Goal: Task Accomplishment & Management: Use online tool/utility

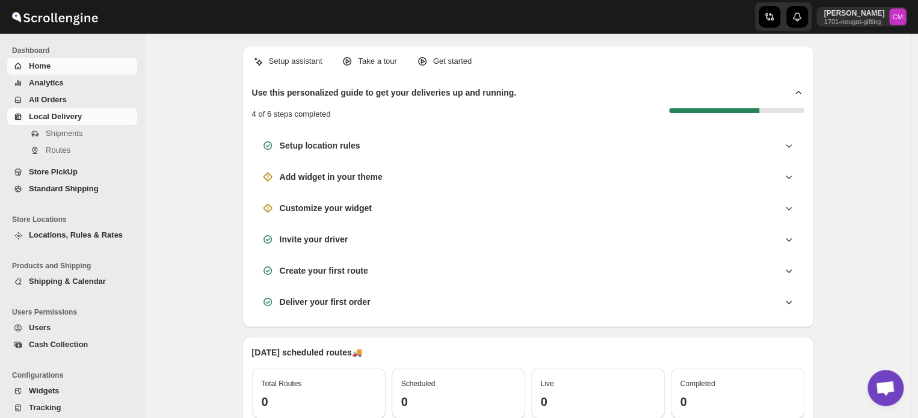
click at [63, 120] on span "Local Delivery" at bounding box center [55, 116] width 53 height 9
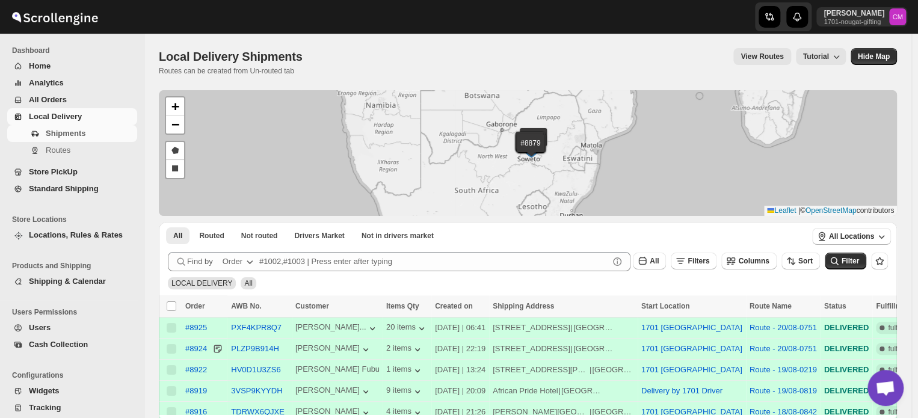
click at [52, 186] on span "Standard Shipping" at bounding box center [64, 188] width 70 height 9
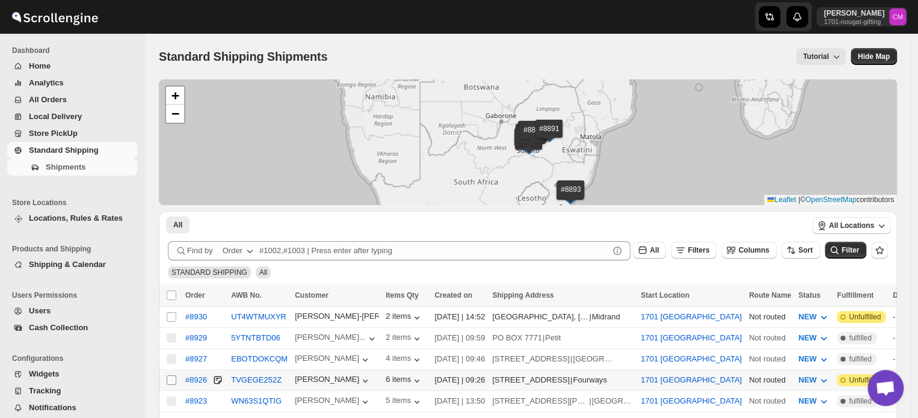
click at [172, 377] on input "Select shipment" at bounding box center [172, 380] width 10 height 10
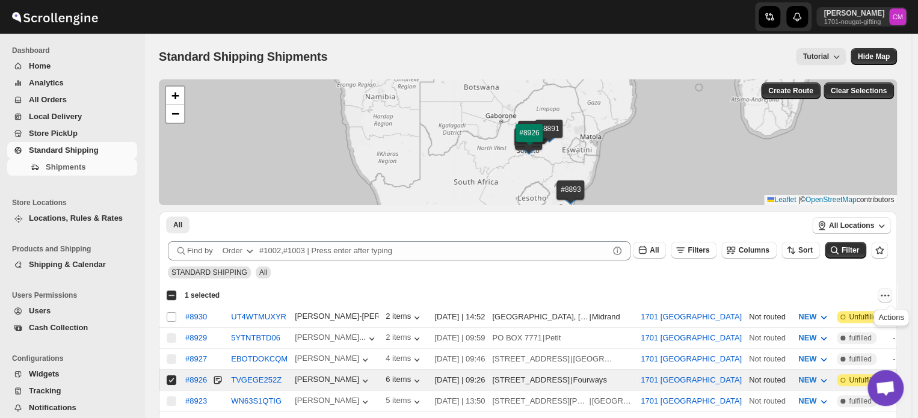
click at [889, 296] on icon "Actions" at bounding box center [885, 295] width 12 height 12
click at [858, 322] on span "MOVE TO LOCAL DELIVERY" at bounding box center [839, 318] width 104 height 9
checkbox input "false"
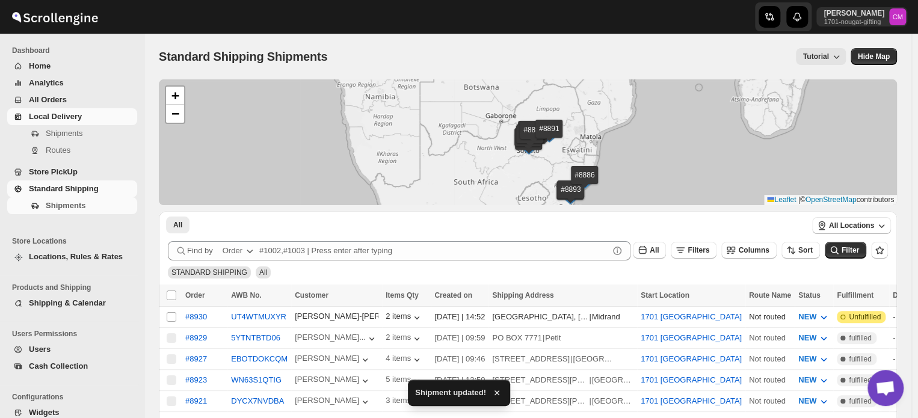
click at [67, 121] on span "Local Delivery" at bounding box center [55, 116] width 53 height 9
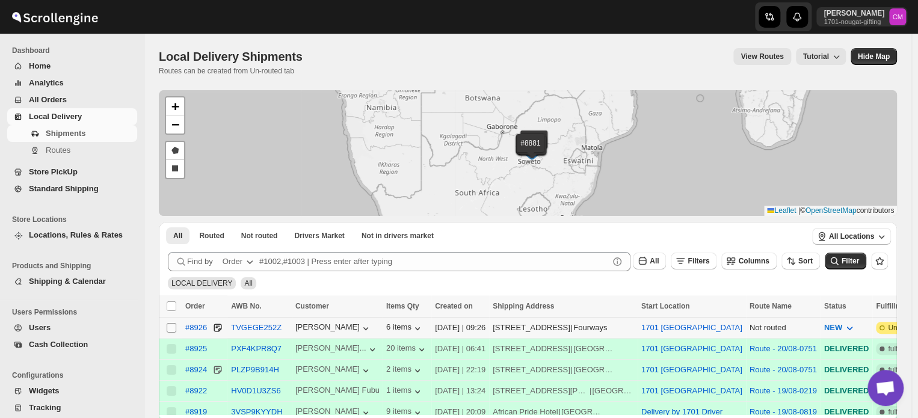
click at [171, 329] on input "Select shipment" at bounding box center [172, 328] width 10 height 10
checkbox input "true"
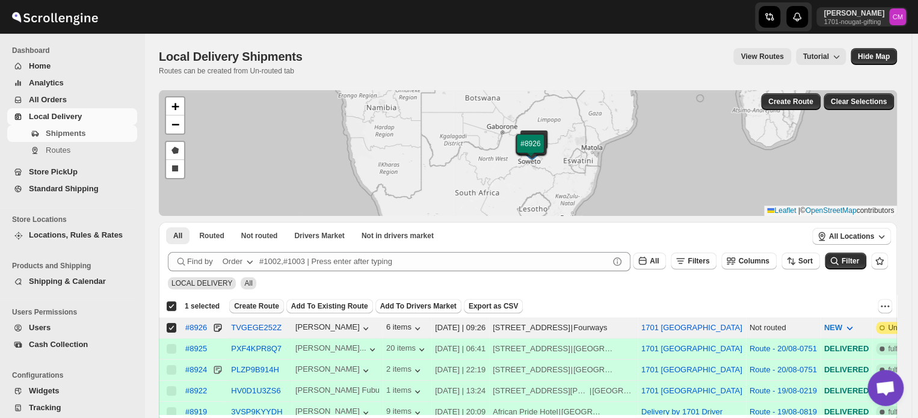
click at [256, 307] on span "Create Route" at bounding box center [256, 306] width 45 height 10
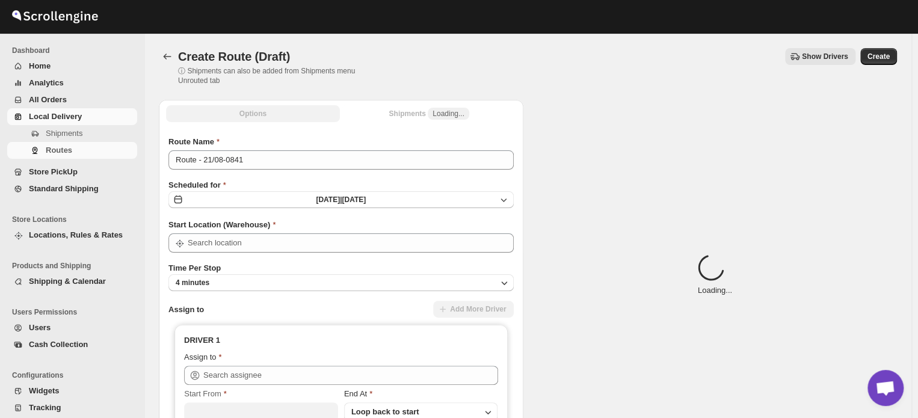
type input "1701 [GEOGRAPHIC_DATA]"
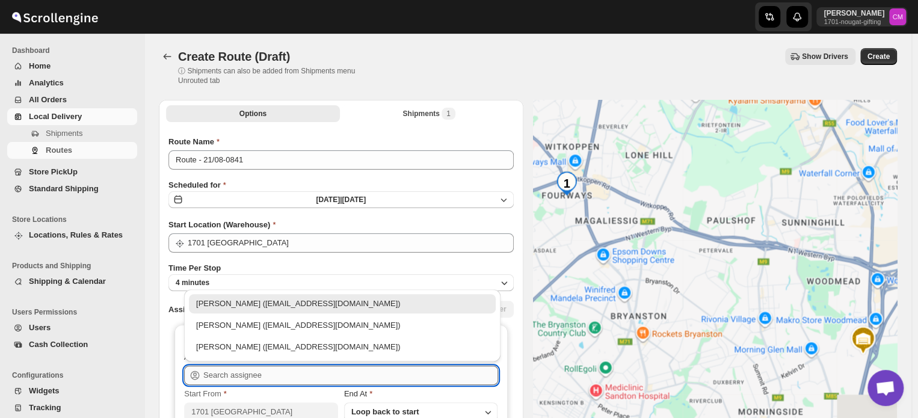
click at [217, 378] on input "text" at bounding box center [350, 375] width 295 height 19
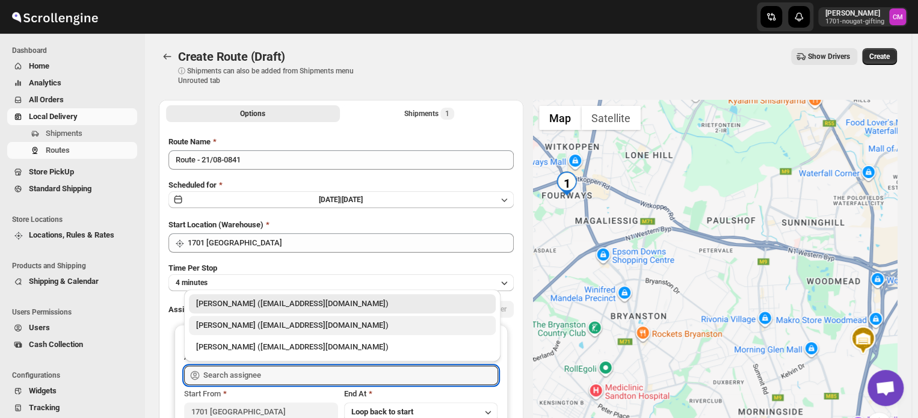
click at [229, 332] on div "[PERSON_NAME] ([EMAIL_ADDRESS][DOMAIN_NAME])" at bounding box center [342, 325] width 307 height 19
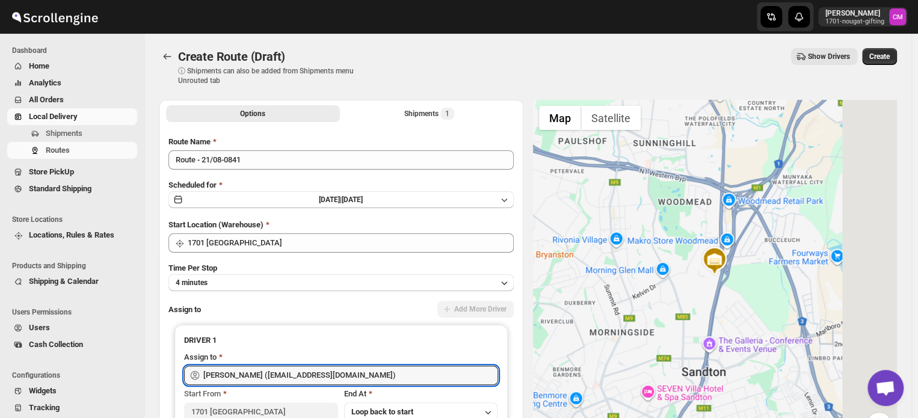
type input "[PERSON_NAME] ([EMAIL_ADDRESS][DOMAIN_NAME])"
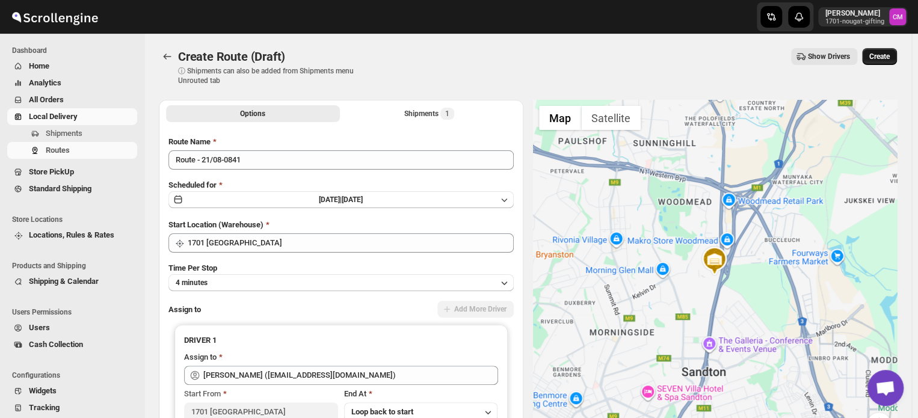
click at [884, 60] on span "Create" at bounding box center [879, 57] width 20 height 10
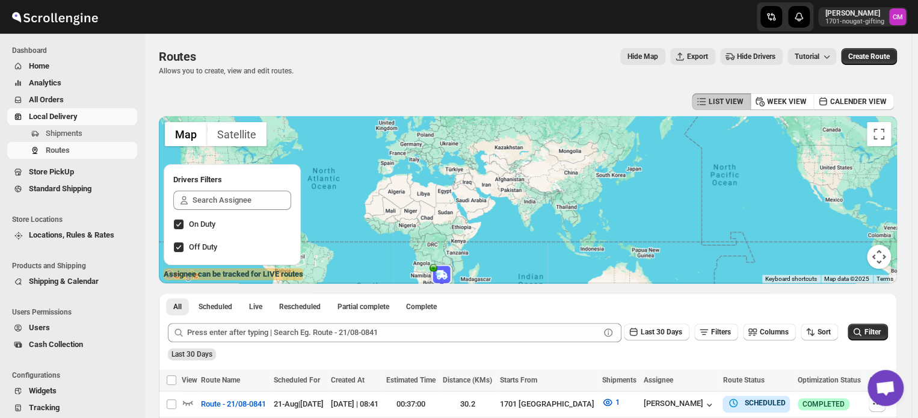
click at [45, 81] on span "Analytics" at bounding box center [45, 82] width 32 height 9
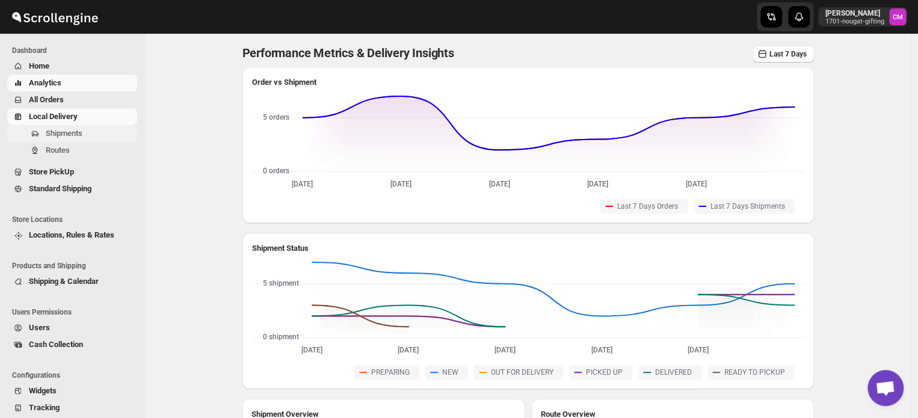
click at [46, 125] on button "Shipments" at bounding box center [72, 133] width 130 height 17
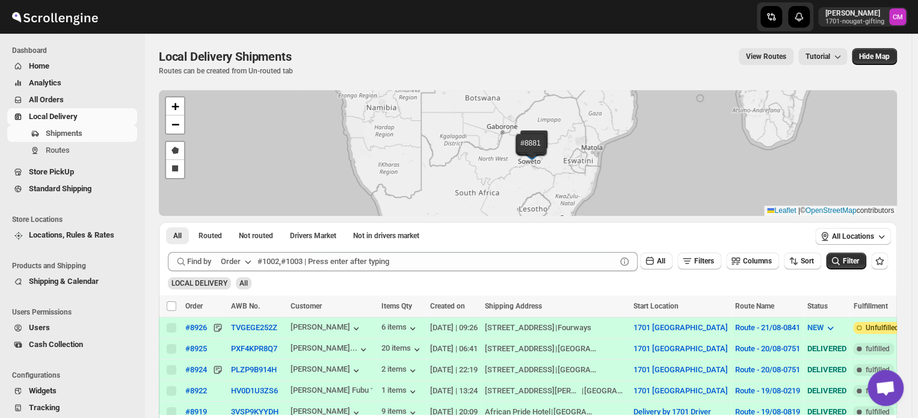
click at [45, 168] on span "Store PickUp" at bounding box center [51, 171] width 45 height 9
